Goal: Navigation & Orientation: Find specific page/section

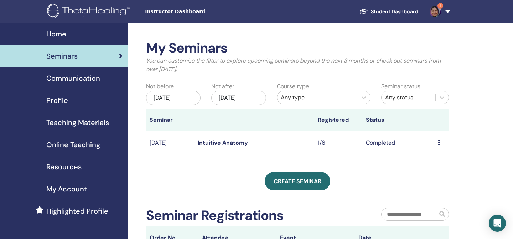
click at [436, 8] on img at bounding box center [435, 11] width 11 height 11
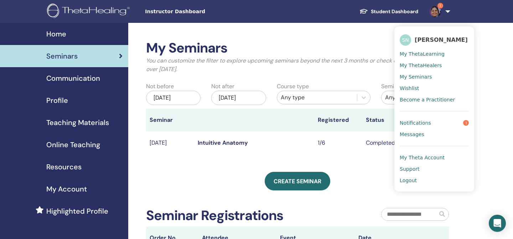
click at [418, 77] on span "My Seminars" at bounding box center [416, 76] width 32 height 6
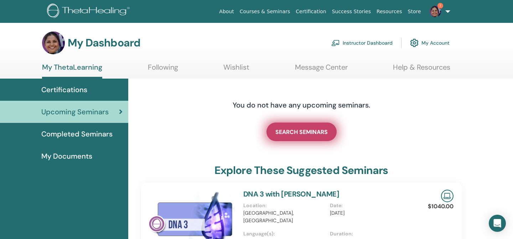
click at [305, 130] on span "SEARCH SEMINARS" at bounding box center [302, 131] width 52 height 7
